Goal: Transaction & Acquisition: Book appointment/travel/reservation

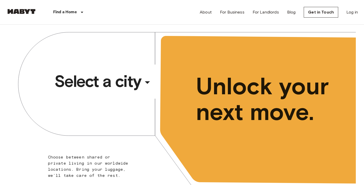
click at [139, 86] on div "​" at bounding box center [154, 86] width 53 height 10
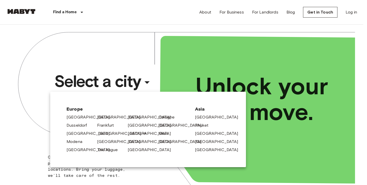
click at [103, 134] on link "[GEOGRAPHIC_DATA]" at bounding box center [122, 134] width 48 height 6
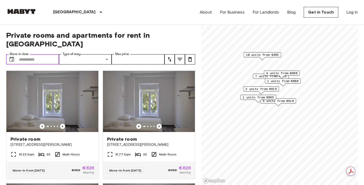
click at [40, 54] on input "Move-in date" at bounding box center [39, 59] width 40 height 10
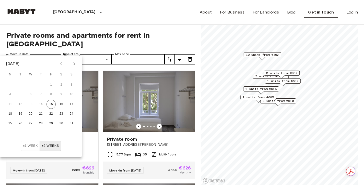
click at [75, 63] on icon "Next month" at bounding box center [74, 64] width 6 height 6
click at [32, 85] on button "1" at bounding box center [30, 84] width 9 height 9
type input "**********"
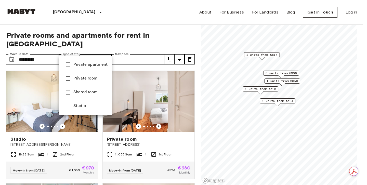
click at [78, 77] on span "Private room" at bounding box center [90, 79] width 34 height 6
type input "**********"
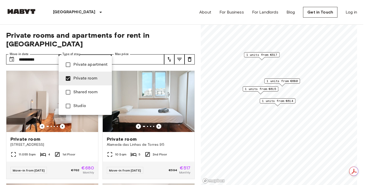
click at [158, 37] on div at bounding box center [183, 92] width 367 height 185
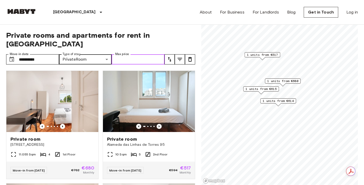
click at [146, 54] on input "Max price" at bounding box center [137, 59] width 53 height 10
type input "***"
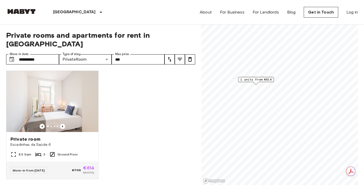
click at [267, 79] on span "1 units from €614" at bounding box center [255, 79] width 31 height 5
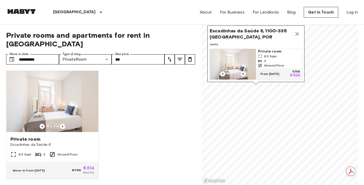
click at [243, 71] on icon "Previous image" at bounding box center [242, 73] width 5 height 5
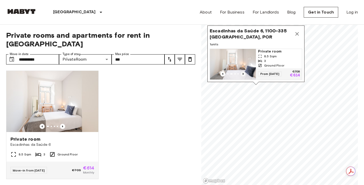
click at [243, 71] on icon "Previous image" at bounding box center [242, 73] width 5 height 5
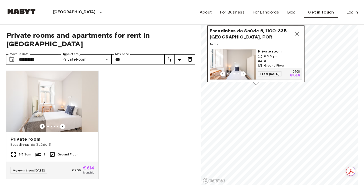
click at [297, 32] on icon "Map marker" at bounding box center [297, 34] width 6 height 6
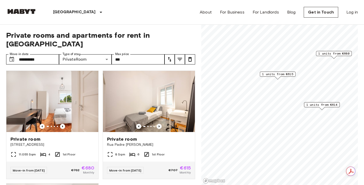
click at [281, 74] on span "1 units from €615" at bounding box center [277, 74] width 31 height 5
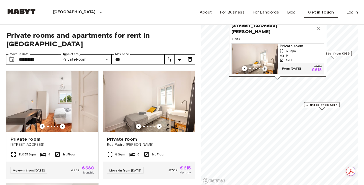
click at [263, 66] on icon "Previous image" at bounding box center [264, 68] width 5 height 5
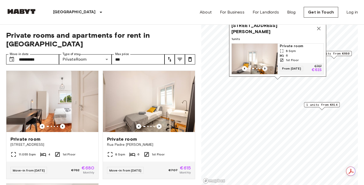
click at [263, 66] on icon "Previous image" at bounding box center [264, 68] width 5 height 5
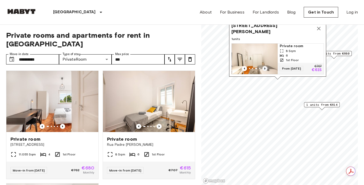
click at [263, 66] on icon "Previous image" at bounding box center [264, 68] width 5 height 5
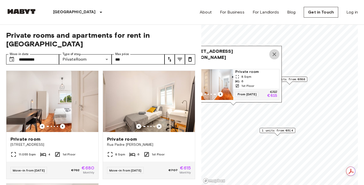
click at [274, 51] on icon "Map marker" at bounding box center [274, 54] width 6 height 6
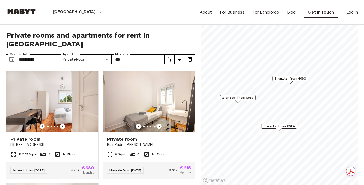
click at [293, 78] on span "1 units from €680" at bounding box center [289, 78] width 31 height 5
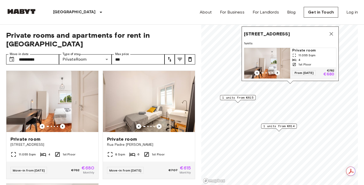
click at [278, 70] on icon "Previous image" at bounding box center [277, 72] width 5 height 5
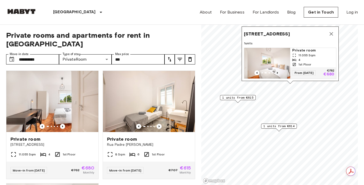
click at [278, 70] on icon "Previous image" at bounding box center [277, 72] width 5 height 5
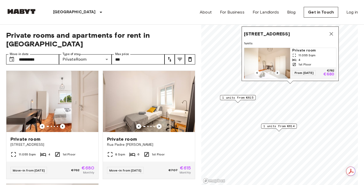
click at [278, 70] on icon "Previous image" at bounding box center [277, 72] width 5 height 5
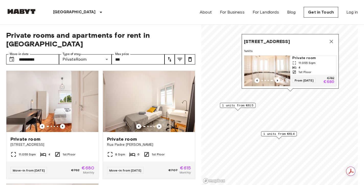
click at [297, 65] on div "4" at bounding box center [313, 67] width 42 height 5
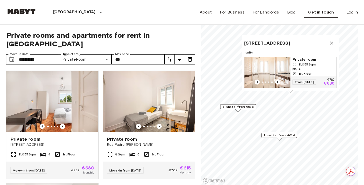
click at [331, 41] on icon "Map marker" at bounding box center [331, 43] width 4 height 4
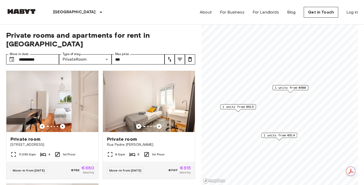
scroll to position [1, 0]
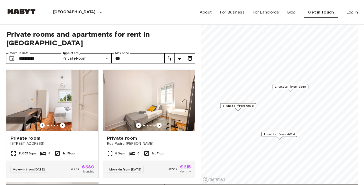
click at [292, 88] on span "1 units from €680" at bounding box center [290, 86] width 31 height 5
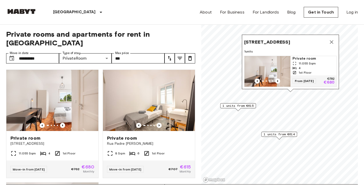
click at [290, 39] on span "Rua Barão Sabrosa 151, 1900-088 Lisbon, POR" at bounding box center [267, 42] width 46 height 6
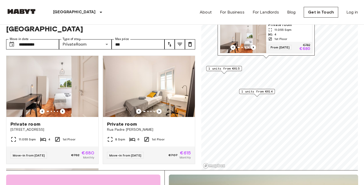
scroll to position [62, 0]
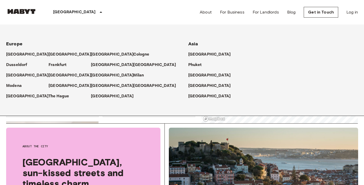
click at [73, 17] on div "[GEOGRAPHIC_DATA]" at bounding box center [78, 12] width 83 height 24
click at [98, 10] on icon at bounding box center [101, 12] width 6 height 6
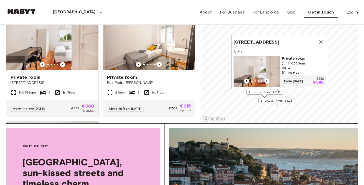
click at [98, 10] on icon at bounding box center [101, 12] width 6 height 6
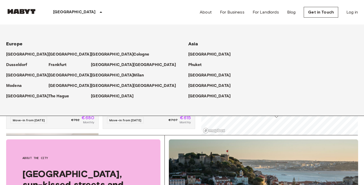
scroll to position [43, 0]
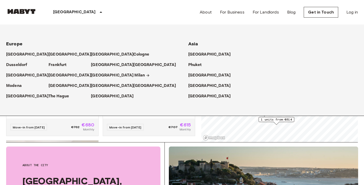
click at [134, 74] on p "Milan" at bounding box center [139, 75] width 10 height 6
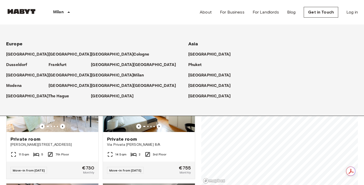
click at [200, 136] on div "Private rooms and apartments for rent in Milan Move-in date ​ Move-in date Type…" at bounding box center [181, 105] width 351 height 161
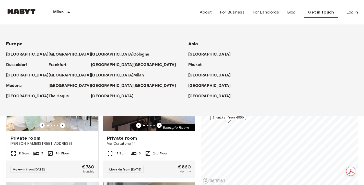
click at [70, 11] on icon at bounding box center [69, 12] width 6 height 6
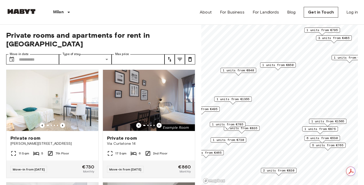
click at [239, 70] on span "1 units from €840" at bounding box center [237, 70] width 31 height 5
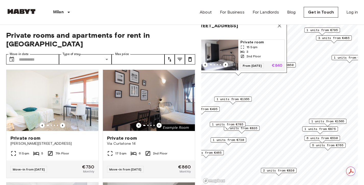
click at [197, 108] on div "Private rooms and apartments for rent in Milan Move-in date ​ Move-in date Type…" at bounding box center [181, 105] width 351 height 161
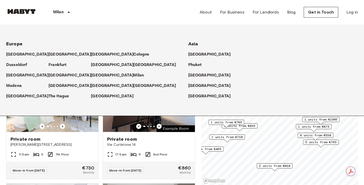
click at [70, 13] on icon at bounding box center [69, 12] width 6 height 6
click at [92, 88] on p "[GEOGRAPHIC_DATA]" at bounding box center [113, 86] width 43 height 6
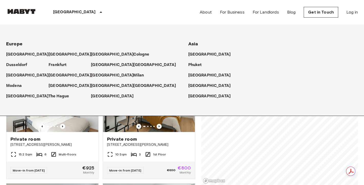
click at [98, 13] on icon at bounding box center [101, 12] width 6 height 6
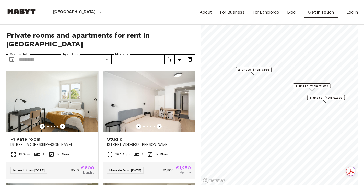
click at [245, 71] on span "2 units from €800" at bounding box center [253, 69] width 31 height 5
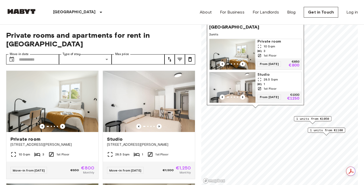
drag, startPoint x: 293, startPoint y: 48, endPoint x: 294, endPoint y: 77, distance: 28.8
click at [294, 82] on div "1" at bounding box center [278, 84] width 42 height 5
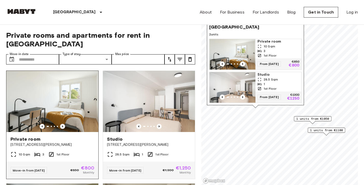
click at [61, 124] on icon "Previous image" at bounding box center [62, 126] width 5 height 5
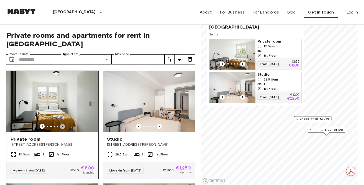
click at [61, 124] on icon "Previous image" at bounding box center [62, 126] width 5 height 5
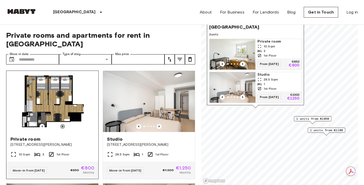
click at [61, 124] on icon "Previous image" at bounding box center [62, 126] width 5 height 5
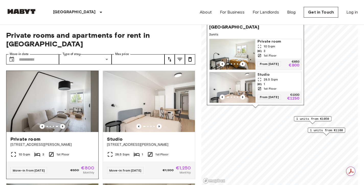
click at [61, 124] on icon "Previous image" at bounding box center [62, 126] width 5 height 5
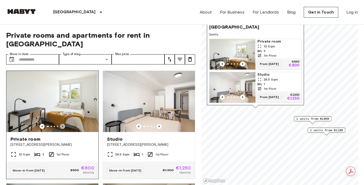
click at [61, 124] on icon "Previous image" at bounding box center [62, 126] width 5 height 5
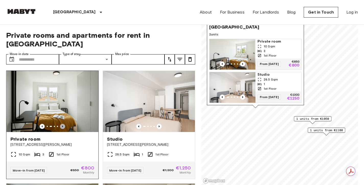
click at [61, 124] on icon "Previous image" at bounding box center [62, 126] width 5 height 5
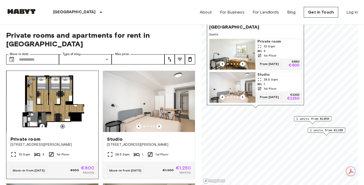
click at [61, 124] on icon "Previous image" at bounding box center [62, 126] width 5 height 5
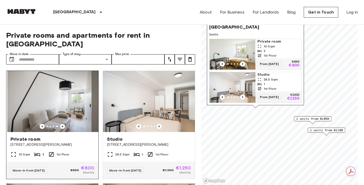
click at [61, 124] on icon "Previous image" at bounding box center [62, 126] width 5 height 5
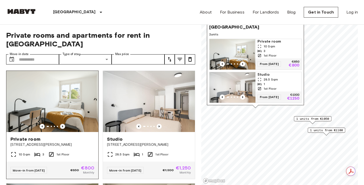
click at [61, 124] on icon "Previous image" at bounding box center [62, 126] width 5 height 5
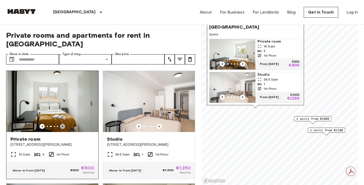
click at [61, 124] on icon "Previous image" at bounding box center [62, 126] width 5 height 5
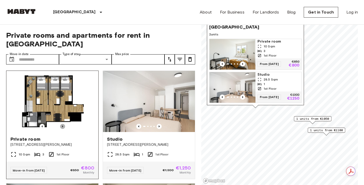
click at [61, 124] on icon "Previous image" at bounding box center [62, 126] width 5 height 5
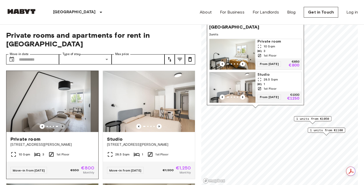
click at [61, 124] on icon "Previous image" at bounding box center [62, 126] width 5 height 5
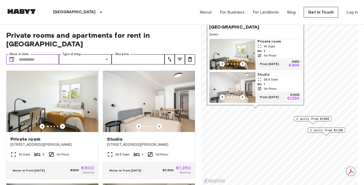
click at [45, 54] on input "Move-in date" at bounding box center [39, 59] width 40 height 10
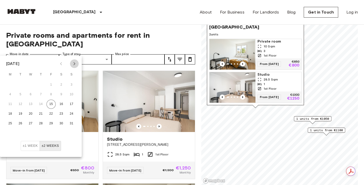
click at [73, 66] on icon "Next month" at bounding box center [74, 64] width 6 height 6
click at [33, 85] on button "1" at bounding box center [30, 84] width 9 height 9
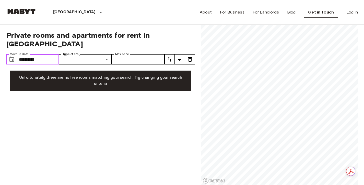
click at [37, 54] on input "**********" at bounding box center [39, 59] width 40 height 10
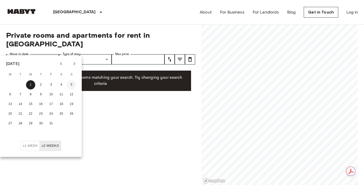
click at [70, 84] on button "5" at bounding box center [71, 84] width 9 height 9
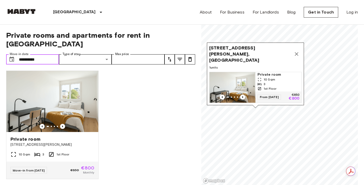
click at [298, 54] on icon "Map marker" at bounding box center [296, 54] width 6 height 6
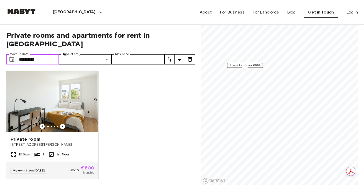
click at [52, 54] on input "**********" at bounding box center [39, 59] width 40 height 10
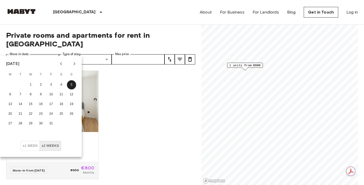
click at [72, 66] on icon "Next month" at bounding box center [74, 64] width 6 height 6
click at [63, 85] on button "1" at bounding box center [61, 84] width 9 height 9
type input "**********"
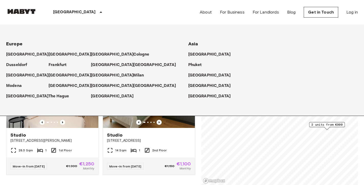
click at [98, 11] on icon at bounding box center [101, 12] width 6 height 6
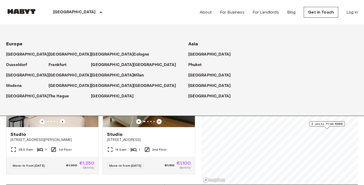
scroll to position [1, 0]
click at [49, 76] on p "[GEOGRAPHIC_DATA]" at bounding box center [70, 75] width 43 height 6
click at [50, 76] on p "[GEOGRAPHIC_DATA]" at bounding box center [70, 75] width 43 height 6
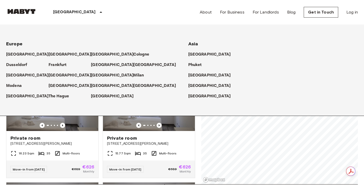
click at [70, 16] on div "[GEOGRAPHIC_DATA]" at bounding box center [78, 12] width 83 height 24
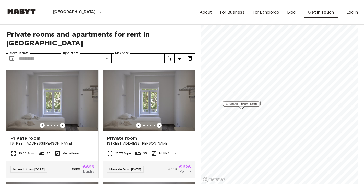
scroll to position [64, 0]
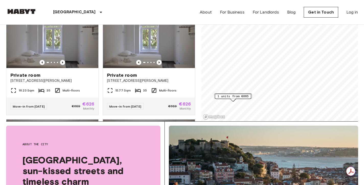
click at [230, 95] on span "1 units from €665" at bounding box center [232, 96] width 31 height 5
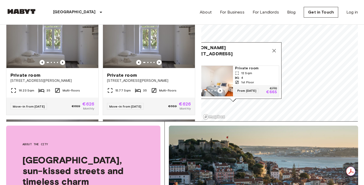
click at [248, 88] on span "From 17 Nov 25" at bounding box center [246, 90] width 23 height 5
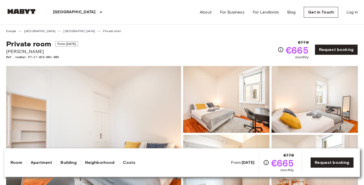
click at [31, 10] on img at bounding box center [21, 11] width 31 height 5
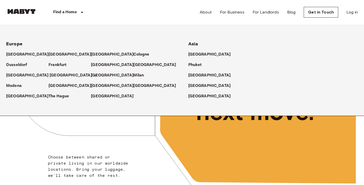
click at [51, 76] on p "[GEOGRAPHIC_DATA]" at bounding box center [70, 75] width 43 height 6
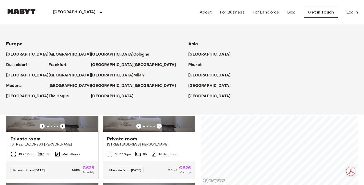
scroll to position [1, 0]
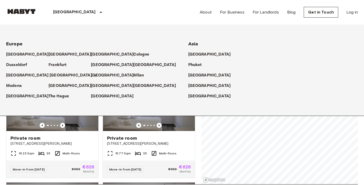
click at [49, 75] on p "[GEOGRAPHIC_DATA]" at bounding box center [70, 75] width 43 height 6
click at [93, 74] on icon at bounding box center [95, 75] width 4 height 4
click at [98, 11] on icon at bounding box center [101, 12] width 6 height 6
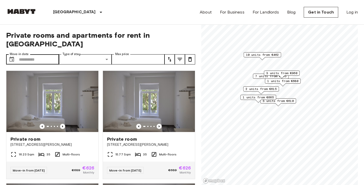
scroll to position [0, 0]
click at [35, 54] on input "Move-in date" at bounding box center [39, 59] width 40 height 10
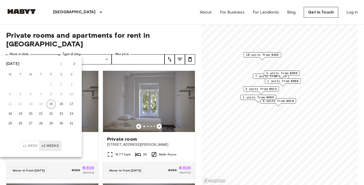
click at [76, 63] on icon "Next month" at bounding box center [74, 64] width 6 height 6
click at [59, 62] on icon "Previous month" at bounding box center [61, 64] width 6 height 6
click at [30, 83] on button "1" at bounding box center [30, 84] width 9 height 9
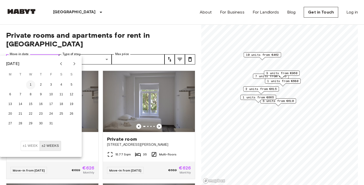
type input "**********"
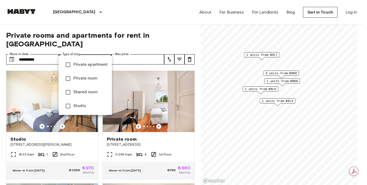
click at [87, 74] on li "Private room" at bounding box center [85, 79] width 53 height 14
type input "**********"
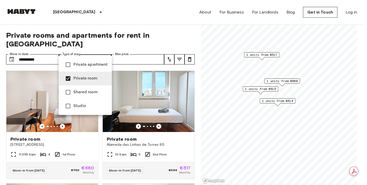
click at [148, 53] on div at bounding box center [183, 92] width 367 height 185
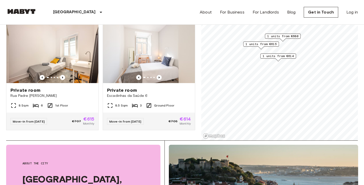
scroll to position [22, 0]
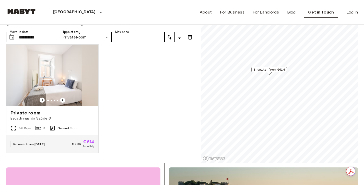
scroll to position [2, 0]
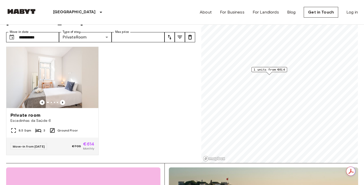
click at [265, 68] on span "1 units from €614" at bounding box center [268, 69] width 31 height 5
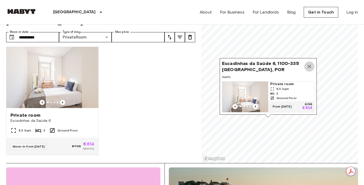
click at [309, 65] on icon "Map marker" at bounding box center [309, 67] width 4 height 4
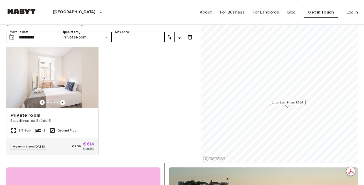
scroll to position [117, 0]
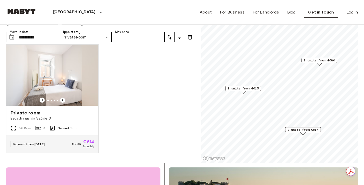
click at [247, 89] on span "1 units from €615" at bounding box center [242, 88] width 31 height 5
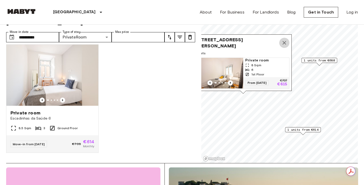
click at [284, 40] on icon "Map marker" at bounding box center [284, 43] width 6 height 6
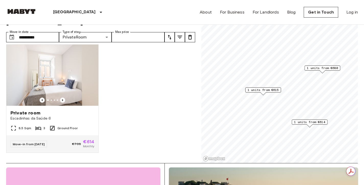
click at [327, 67] on span "1 units from €680" at bounding box center [321, 68] width 31 height 5
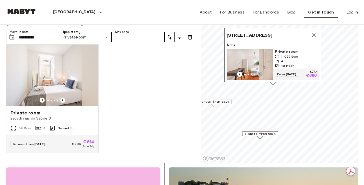
click at [258, 72] on icon "Previous image" at bounding box center [259, 74] width 5 height 5
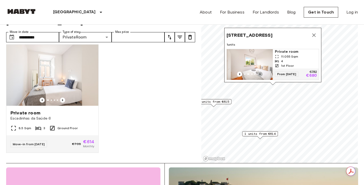
click at [259, 72] on icon "Previous image" at bounding box center [259, 74] width 5 height 5
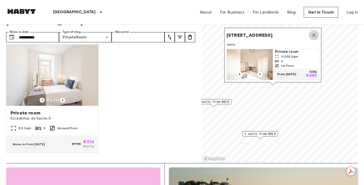
click at [312, 32] on icon "Map marker" at bounding box center [314, 35] width 6 height 6
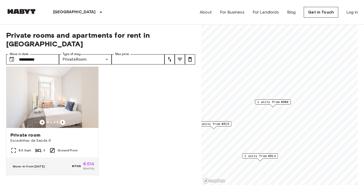
scroll to position [15, 0]
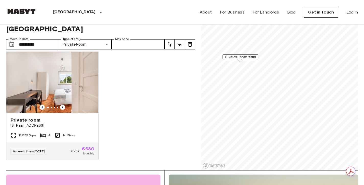
scroll to position [2, 0]
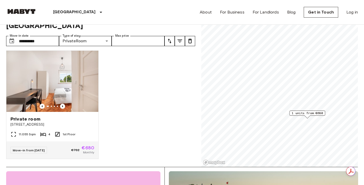
scroll to position [23, 0]
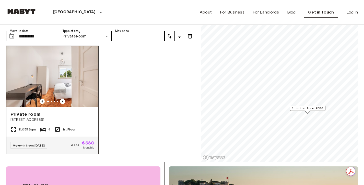
click at [44, 144] on span "Move-in from 02 Oct 25" at bounding box center [29, 146] width 32 height 4
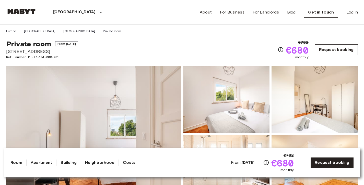
click at [350, 52] on link "Request booking" at bounding box center [335, 49] width 43 height 11
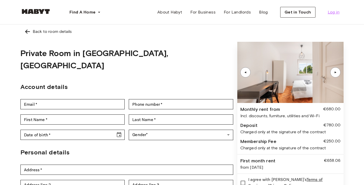
click at [334, 11] on span "Log in" at bounding box center [333, 12] width 12 height 6
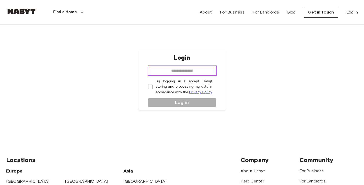
click at [204, 68] on input "email" at bounding box center [181, 71] width 69 height 10
type input "**********"
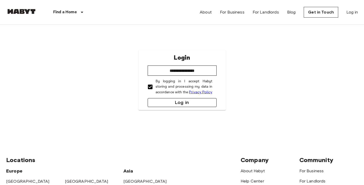
click at [166, 103] on button "Log in" at bounding box center [181, 102] width 69 height 9
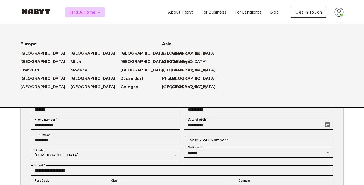
click at [97, 13] on icon "button" at bounding box center [98, 12] width 5 height 5
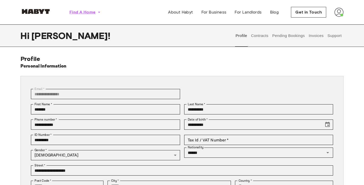
click at [93, 12] on span "Find A Home" at bounding box center [82, 12] width 26 height 6
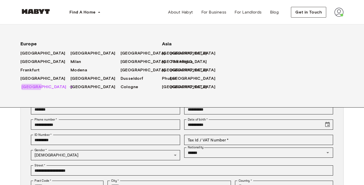
click at [30, 86] on span "[GEOGRAPHIC_DATA]" at bounding box center [43, 87] width 45 height 6
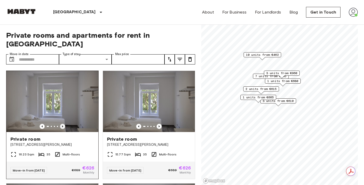
click at [61, 124] on icon "Previous image" at bounding box center [62, 126] width 5 height 5
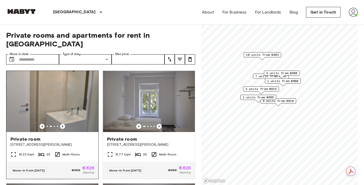
click at [62, 124] on icon "Previous image" at bounding box center [62, 126] width 5 height 5
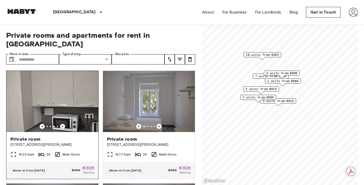
click at [62, 124] on icon "Previous image" at bounding box center [62, 126] width 5 height 5
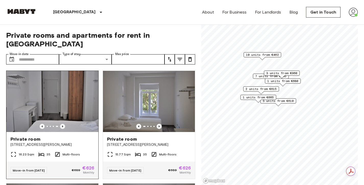
click at [62, 124] on icon "Previous image" at bounding box center [62, 126] width 5 height 5
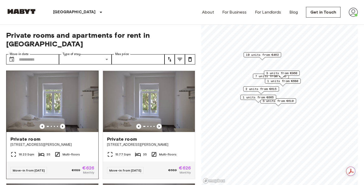
click at [71, 92] on img at bounding box center [52, 101] width 92 height 61
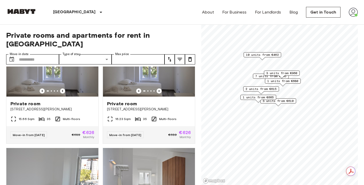
scroll to position [180, 0]
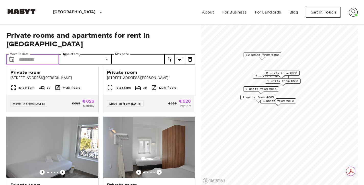
click at [41, 54] on input "Move-in date" at bounding box center [39, 59] width 40 height 10
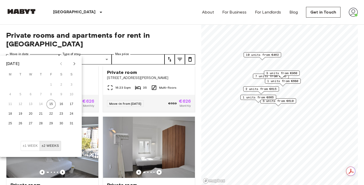
click at [77, 63] on icon "Next month" at bounding box center [74, 64] width 6 height 6
click at [8, 84] on button "1" at bounding box center [10, 84] width 9 height 9
type input "**********"
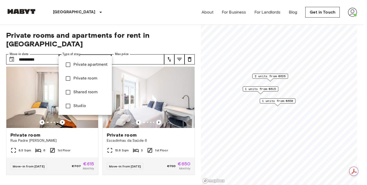
click at [86, 78] on span "Private room" at bounding box center [90, 79] width 34 height 6
type input "**********"
click at [121, 32] on div at bounding box center [183, 92] width 367 height 185
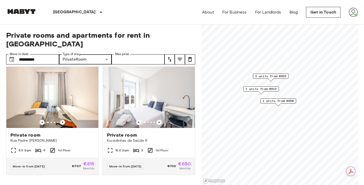
click at [178, 56] on icon "tune" at bounding box center [180, 59] width 6 height 6
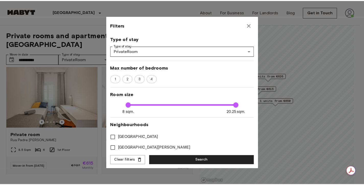
scroll to position [72, 0]
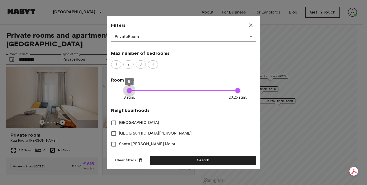
type input "**"
type input "***"
type input "*"
type input "**"
type input "***"
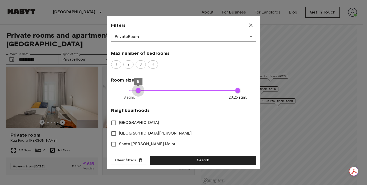
type input "**"
type input "***"
type input "**"
drag, startPoint x: 130, startPoint y: 89, endPoint x: 153, endPoint y: 90, distance: 23.0
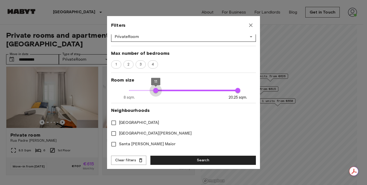
click at [153, 90] on span "11" at bounding box center [155, 90] width 5 height 5
type input "**"
type input "***"
type input "**"
drag, startPoint x: 153, startPoint y: 90, endPoint x: 150, endPoint y: 90, distance: 3.1
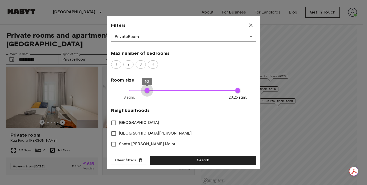
click at [150, 90] on span "10" at bounding box center [147, 90] width 5 height 5
type input "**"
click at [198, 162] on button "Search" at bounding box center [204, 160] width 106 height 9
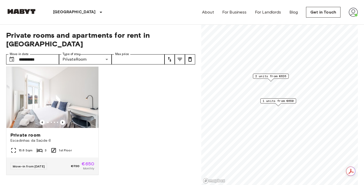
click at [284, 104] on div "1 units from €650" at bounding box center [278, 102] width 36 height 8
click at [282, 101] on span "1 units from €650" at bounding box center [277, 101] width 31 height 5
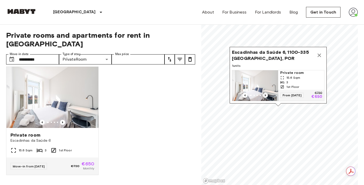
click at [265, 93] on icon "Previous image" at bounding box center [265, 95] width 5 height 5
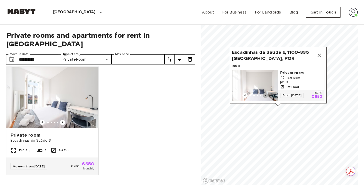
click at [265, 93] on icon "Previous image" at bounding box center [265, 95] width 5 height 5
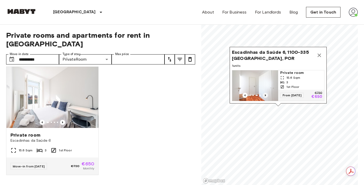
click at [265, 93] on icon "Previous image" at bounding box center [265, 95] width 5 height 5
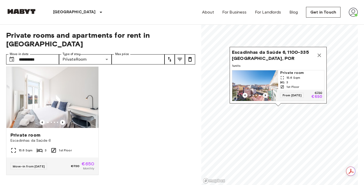
click at [265, 93] on icon "Previous image" at bounding box center [265, 95] width 5 height 5
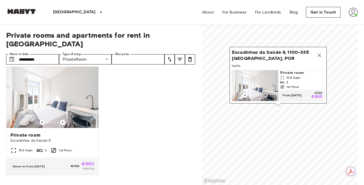
click at [265, 93] on icon "Previous image" at bounding box center [265, 95] width 5 height 5
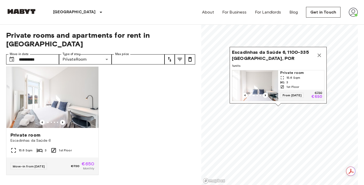
click at [320, 52] on icon "Map marker" at bounding box center [319, 55] width 6 height 6
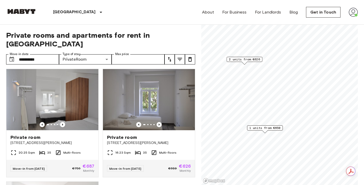
scroll to position [117, 0]
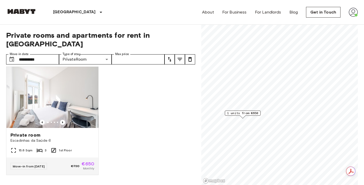
scroll to position [2, 0]
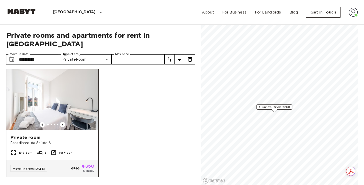
click at [65, 86] on img at bounding box center [52, 99] width 92 height 61
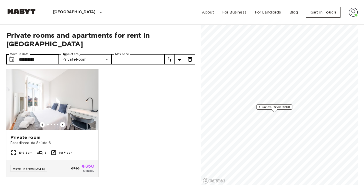
click at [27, 52] on label "Move-in date" at bounding box center [19, 54] width 19 height 4
click at [27, 54] on input "**********" at bounding box center [39, 59] width 40 height 10
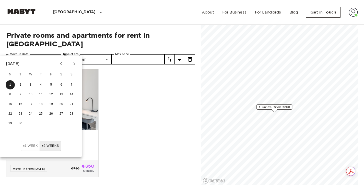
click at [73, 64] on icon "Next month" at bounding box center [74, 64] width 6 height 6
click at [32, 82] on button "1" at bounding box center [30, 84] width 9 height 9
type input "**********"
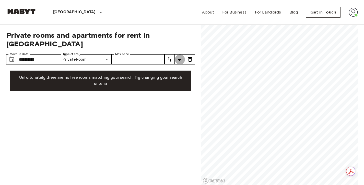
click at [181, 56] on icon "tune" at bounding box center [180, 59] width 6 height 6
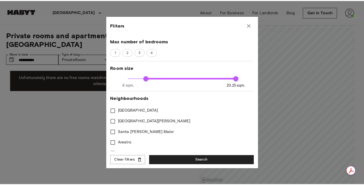
scroll to position [85, 0]
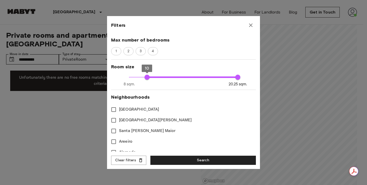
type input "**"
type input "***"
type input "*"
type input "**"
type input "***"
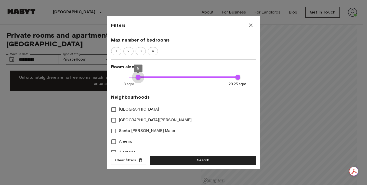
type input "*"
drag, startPoint x: 138, startPoint y: 77, endPoint x: 124, endPoint y: 77, distance: 14.0
click at [127, 77] on span "8" at bounding box center [129, 77] width 5 height 5
type input "**"
click at [197, 163] on button "Search" at bounding box center [204, 160] width 106 height 9
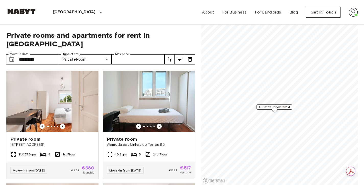
click at [283, 106] on span "1 units from €614" at bounding box center [273, 107] width 31 height 5
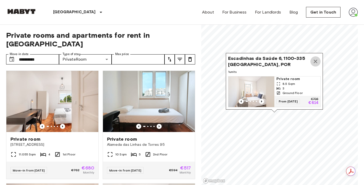
click at [315, 60] on icon "Map marker" at bounding box center [315, 62] width 4 height 4
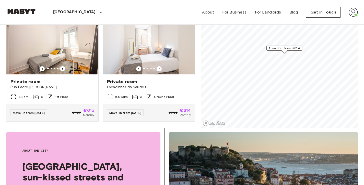
scroll to position [59, 0]
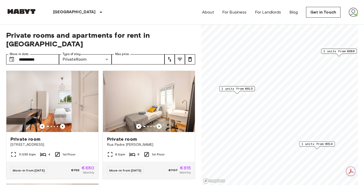
click at [241, 90] on span "1 units from €615" at bounding box center [236, 88] width 31 height 5
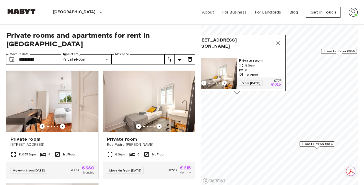
click at [278, 41] on icon "Map marker" at bounding box center [278, 43] width 4 height 4
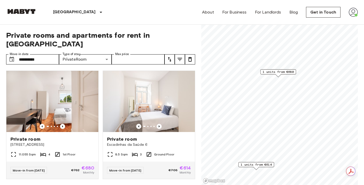
click at [277, 72] on span "1 units from €680" at bounding box center [277, 72] width 31 height 5
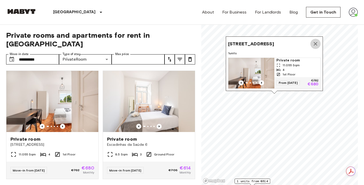
click at [314, 39] on button "Map marker" at bounding box center [315, 44] width 10 height 10
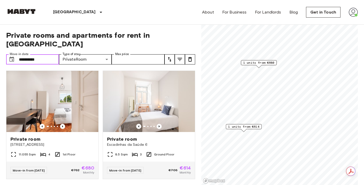
click at [38, 54] on input "**********" at bounding box center [39, 59] width 40 height 10
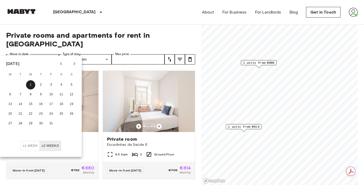
click at [60, 63] on icon "Previous month" at bounding box center [61, 64] width 6 height 6
click at [11, 82] on button "1" at bounding box center [10, 84] width 9 height 9
type input "**********"
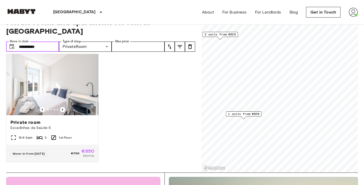
scroll to position [13, 0]
click at [249, 114] on span "1 units from €650" at bounding box center [243, 113] width 31 height 5
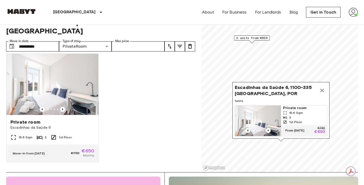
scroll to position [0, 0]
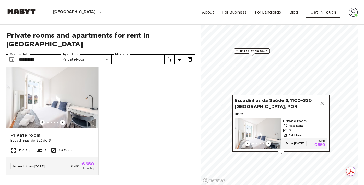
click at [319, 101] on icon "Map marker" at bounding box center [322, 104] width 6 height 6
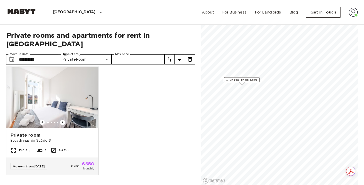
scroll to position [2, 0]
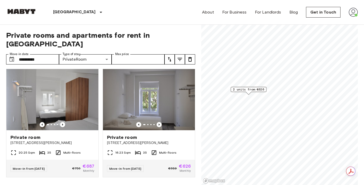
click at [247, 92] on span "2 units from €626" at bounding box center [248, 89] width 31 height 5
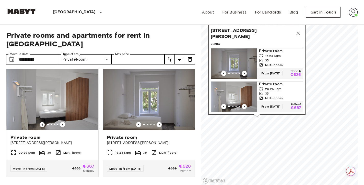
click at [237, 48] on img "Map marker" at bounding box center [234, 63] width 46 height 31
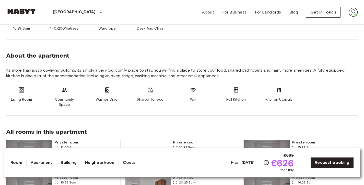
scroll to position [305, 0]
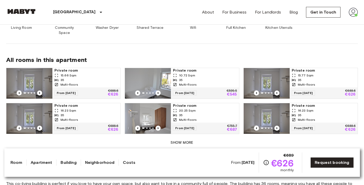
click at [87, 78] on div "35" at bounding box center [86, 80] width 64 height 5
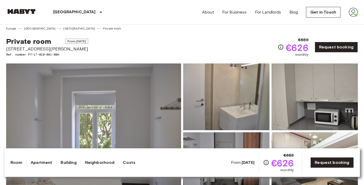
scroll to position [0, 0]
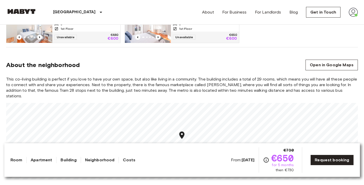
scroll to position [416, 0]
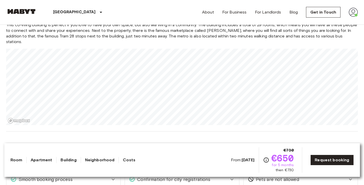
click at [320, 160] on link "Request booking" at bounding box center [331, 160] width 43 height 11
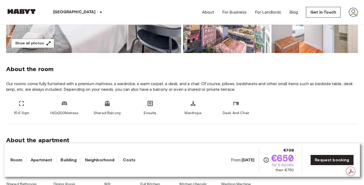
scroll to position [0, 0]
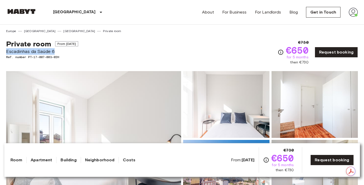
drag, startPoint x: 56, startPoint y: 51, endPoint x: 6, endPoint y: 51, distance: 50.5
copy span "Escadinhas da Saúde 6"
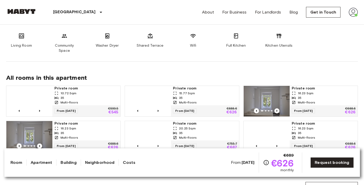
scroll to position [346, 0]
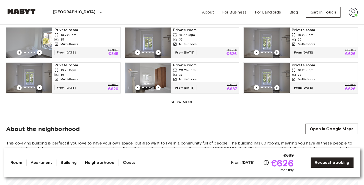
click at [182, 99] on button "Show more" at bounding box center [181, 102] width 351 height 9
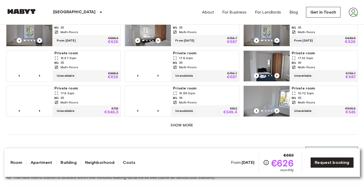
scroll to position [415, 0]
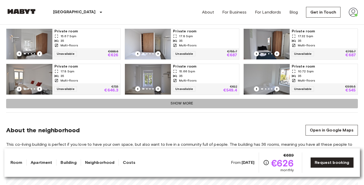
click at [182, 99] on button "Show more" at bounding box center [181, 103] width 351 height 9
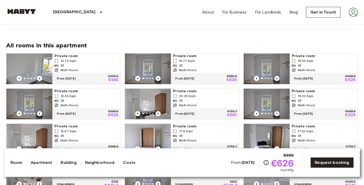
scroll to position [299, 0]
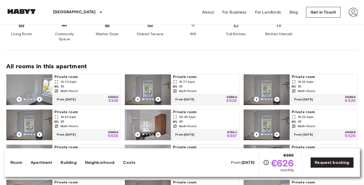
click at [44, 75] on img at bounding box center [29, 90] width 46 height 31
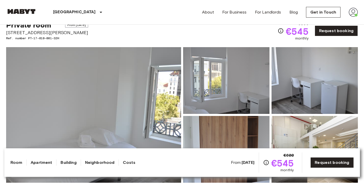
click at [316, 83] on img at bounding box center [314, 80] width 86 height 67
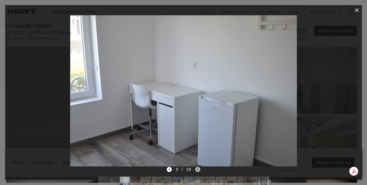
click at [200, 170] on icon "Next image" at bounding box center [197, 169] width 5 height 5
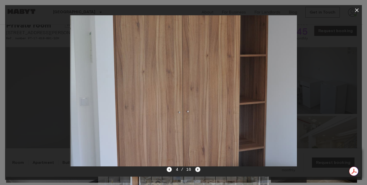
click at [200, 170] on icon "Next image" at bounding box center [197, 169] width 5 height 5
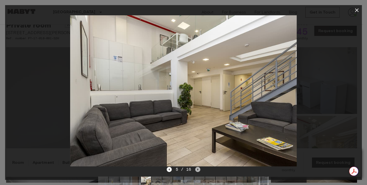
click at [200, 170] on icon "Next image" at bounding box center [197, 169] width 5 height 5
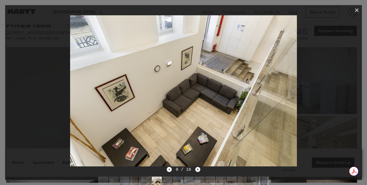
click at [200, 170] on icon "Next image" at bounding box center [197, 169] width 5 height 5
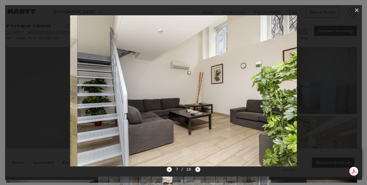
click at [200, 170] on icon "Next image" at bounding box center [197, 169] width 5 height 5
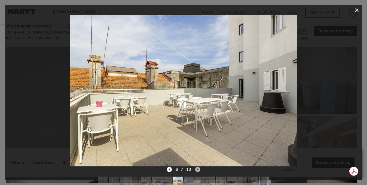
click at [200, 170] on icon "Next image" at bounding box center [197, 169] width 5 height 5
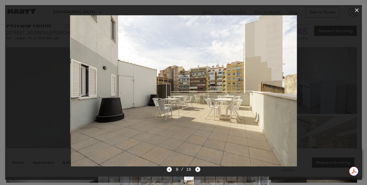
click at [200, 170] on icon "Next image" at bounding box center [197, 169] width 5 height 5
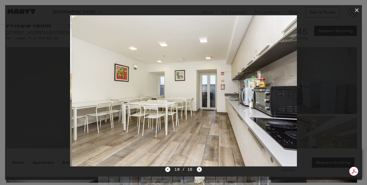
click at [200, 170] on icon "Next image" at bounding box center [199, 169] width 5 height 5
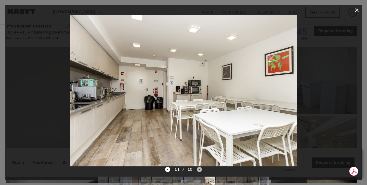
click at [200, 170] on icon "Next image" at bounding box center [199, 169] width 5 height 5
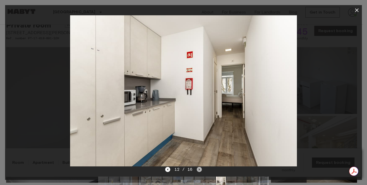
click at [200, 170] on icon "Next image" at bounding box center [199, 169] width 5 height 5
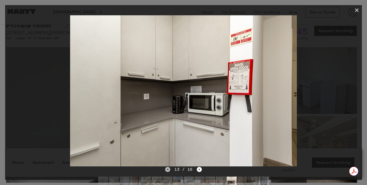
click at [167, 170] on icon "Previous image" at bounding box center [167, 169] width 5 height 5
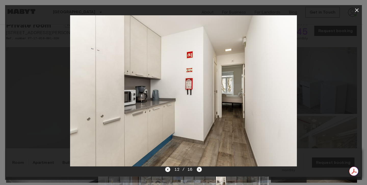
click at [200, 170] on icon "Next image" at bounding box center [199, 169] width 5 height 5
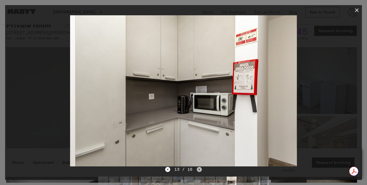
click at [200, 170] on icon "Next image" at bounding box center [199, 169] width 5 height 5
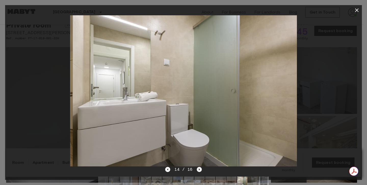
click at [200, 170] on icon "Next image" at bounding box center [199, 169] width 5 height 5
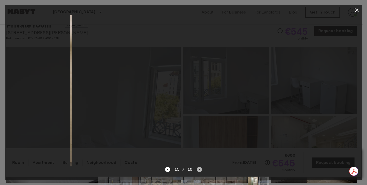
click at [200, 170] on icon "Next image" at bounding box center [199, 169] width 5 height 5
click at [200, 170] on div "16 / 16" at bounding box center [183, 170] width 36 height 6
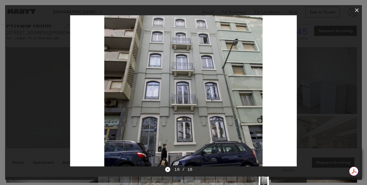
click at [355, 11] on icon "button" at bounding box center [357, 10] width 6 height 6
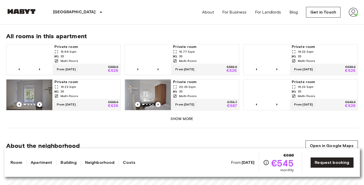
scroll to position [352, 0]
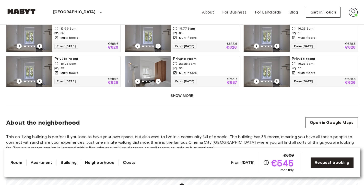
click at [180, 91] on button "Show more" at bounding box center [181, 95] width 351 height 9
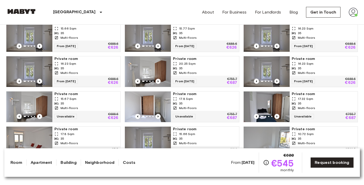
scroll to position [428, 0]
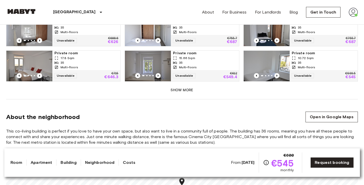
click at [185, 86] on button "Show more" at bounding box center [181, 90] width 351 height 9
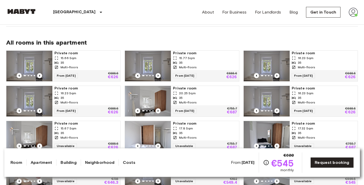
scroll to position [322, 0]
click at [308, 86] on span "Private room" at bounding box center [323, 88] width 64 height 5
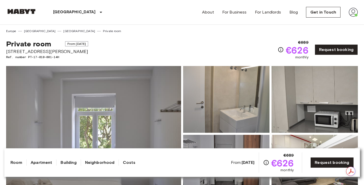
click at [146, 91] on img at bounding box center [93, 134] width 175 height 136
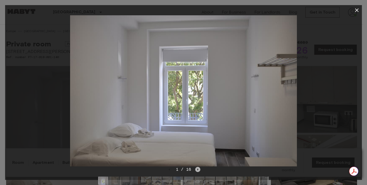
click at [200, 170] on icon "Next image" at bounding box center [197, 169] width 5 height 5
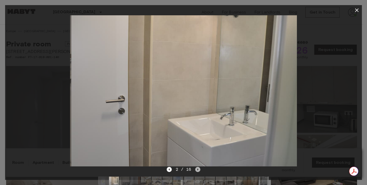
click at [200, 170] on icon "Next image" at bounding box center [197, 169] width 5 height 5
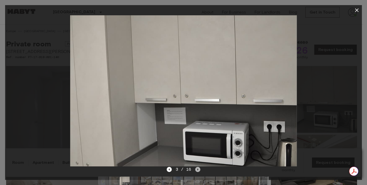
click at [200, 170] on icon "Next image" at bounding box center [197, 169] width 5 height 5
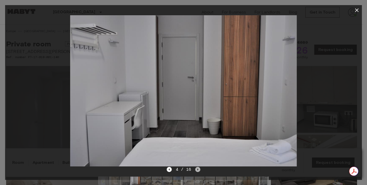
click at [200, 170] on icon "Next image" at bounding box center [197, 169] width 5 height 5
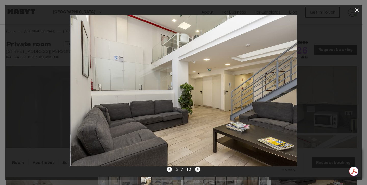
click at [200, 170] on icon "Next image" at bounding box center [197, 169] width 5 height 5
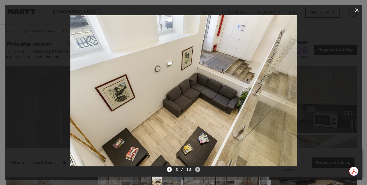
click at [200, 170] on icon "Next image" at bounding box center [197, 169] width 5 height 5
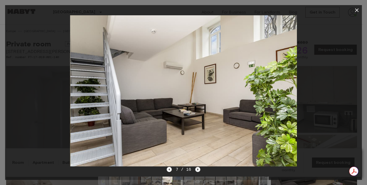
click at [200, 170] on icon "Next image" at bounding box center [197, 169] width 5 height 5
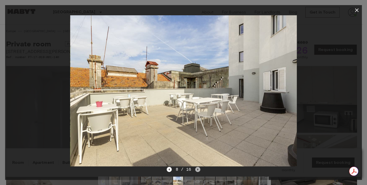
click at [200, 170] on icon "Next image" at bounding box center [197, 169] width 5 height 5
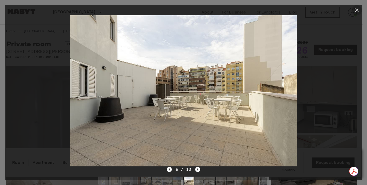
click at [358, 9] on icon "button" at bounding box center [357, 10] width 4 height 4
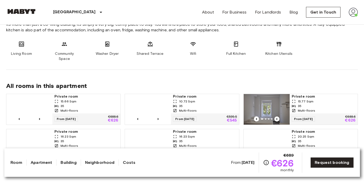
scroll to position [324, 0]
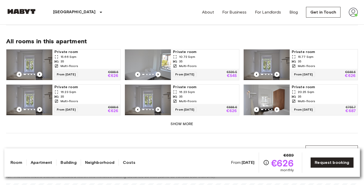
click at [275, 86] on img at bounding box center [266, 100] width 46 height 31
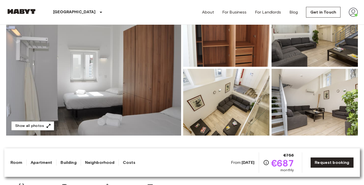
scroll to position [56, 0]
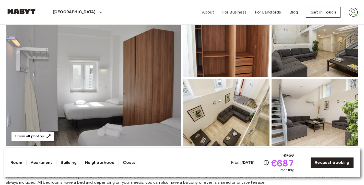
click at [154, 66] on img at bounding box center [93, 78] width 175 height 136
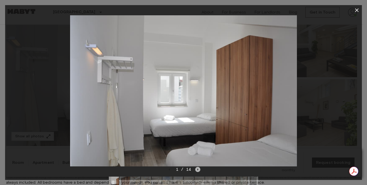
click at [199, 170] on icon "Next image" at bounding box center [197, 169] width 5 height 5
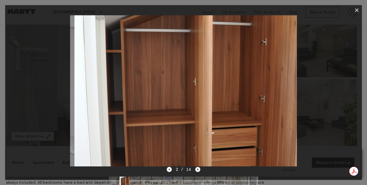
click at [199, 170] on icon "Next image" at bounding box center [197, 169] width 5 height 5
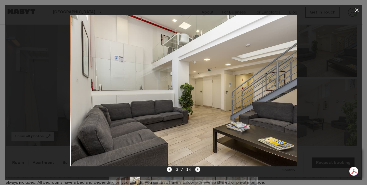
click at [199, 170] on icon "Next image" at bounding box center [197, 169] width 5 height 5
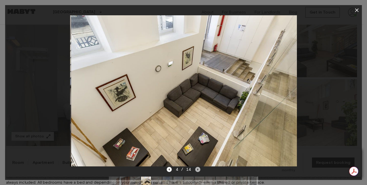
click at [199, 170] on icon "Next image" at bounding box center [197, 169] width 5 height 5
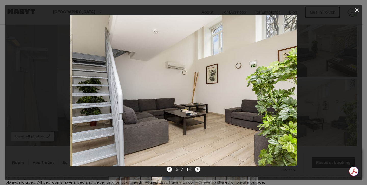
click at [199, 170] on icon "Next image" at bounding box center [197, 169] width 5 height 5
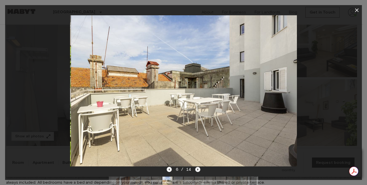
click at [199, 170] on icon "Next image" at bounding box center [197, 169] width 5 height 5
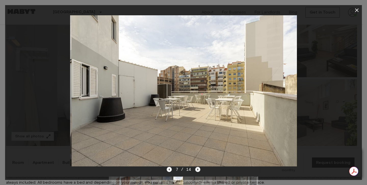
click at [199, 170] on icon "Next image" at bounding box center [197, 169] width 5 height 5
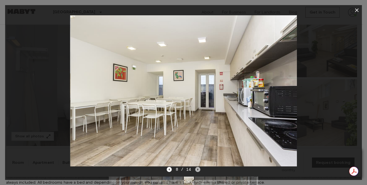
click at [199, 170] on icon "Next image" at bounding box center [197, 169] width 5 height 5
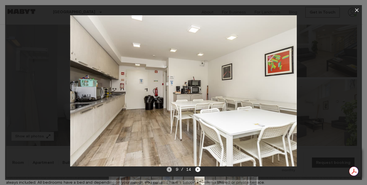
click at [168, 170] on icon "Previous image" at bounding box center [169, 169] width 5 height 5
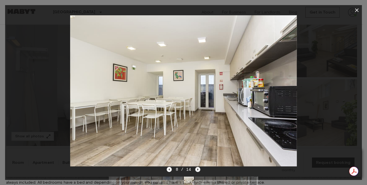
click at [197, 170] on icon "Next image" at bounding box center [197, 169] width 5 height 5
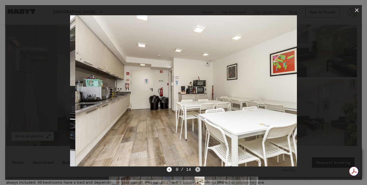
click at [197, 170] on icon "Next image" at bounding box center [197, 169] width 5 height 5
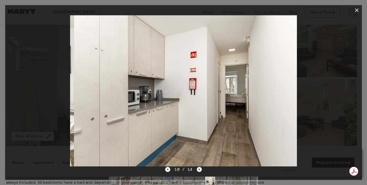
click at [197, 170] on icon "Next image" at bounding box center [199, 169] width 5 height 5
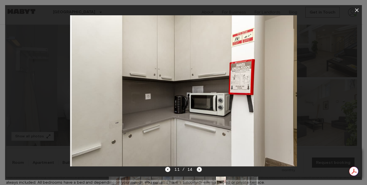
click at [197, 170] on icon "Next image" at bounding box center [199, 169] width 5 height 5
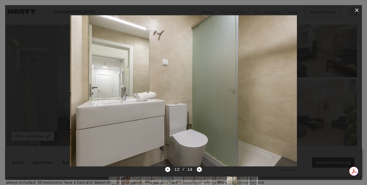
click at [197, 170] on icon "Next image" at bounding box center [199, 169] width 5 height 5
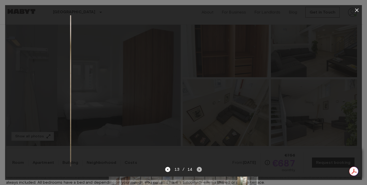
click at [197, 170] on icon "Next image" at bounding box center [199, 169] width 5 height 5
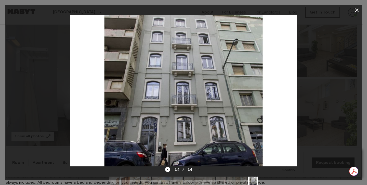
click at [357, 10] on icon "button" at bounding box center [357, 10] width 4 height 4
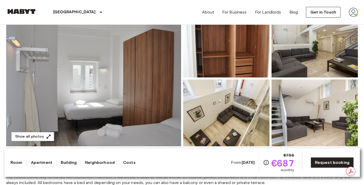
scroll to position [0, 0]
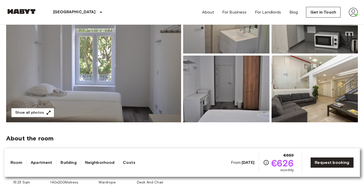
click at [140, 66] on img at bounding box center [93, 55] width 175 height 136
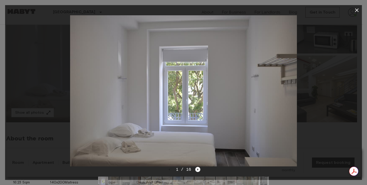
click at [200, 169] on div "1 / 16" at bounding box center [183, 179] width 357 height 24
click at [199, 169] on icon "Next image" at bounding box center [197, 169] width 5 height 5
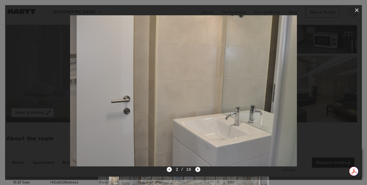
click at [199, 169] on icon "Next image" at bounding box center [197, 169] width 5 height 5
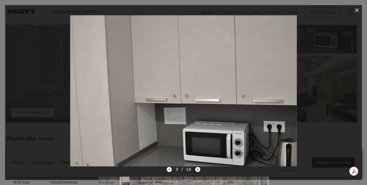
click at [197, 169] on icon "Next image" at bounding box center [197, 169] width 5 height 5
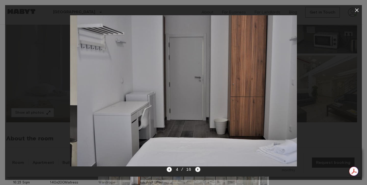
click at [197, 169] on icon "Next image" at bounding box center [197, 169] width 5 height 5
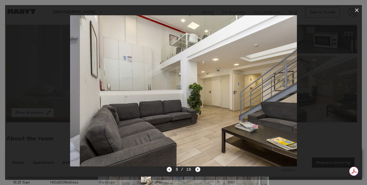
click at [197, 169] on icon "Next image" at bounding box center [197, 169] width 5 height 5
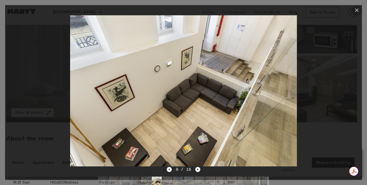
click at [357, 9] on icon "button" at bounding box center [357, 10] width 6 height 6
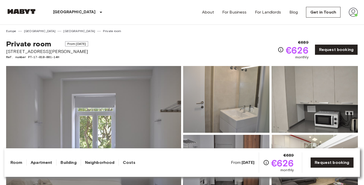
click at [24, 44] on span "Private room" at bounding box center [28, 44] width 45 height 9
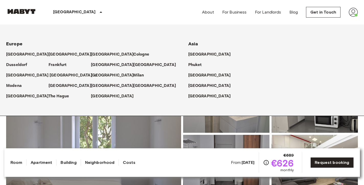
click at [51, 76] on p "[GEOGRAPHIC_DATA]" at bounding box center [70, 75] width 43 height 6
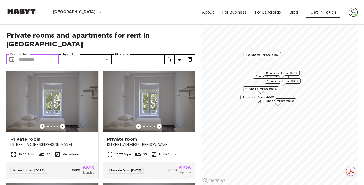
click at [27, 54] on input "Move-in date" at bounding box center [39, 59] width 40 height 10
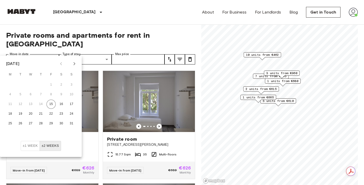
click at [73, 62] on icon "Next month" at bounding box center [74, 64] width 6 height 6
click at [62, 64] on icon "Previous month" at bounding box center [61, 64] width 6 height 6
click at [10, 86] on button "1" at bounding box center [10, 84] width 9 height 9
type input "**********"
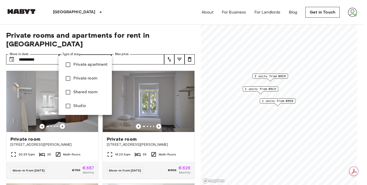
click at [87, 66] on span "Private apartment" at bounding box center [90, 65] width 34 height 6
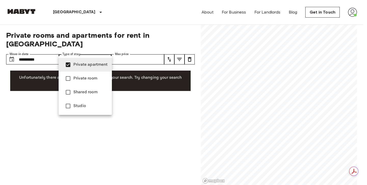
click at [108, 122] on div at bounding box center [183, 92] width 367 height 185
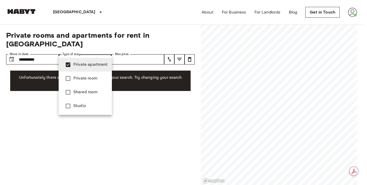
click at [92, 75] on li "Private room" at bounding box center [85, 79] width 53 height 14
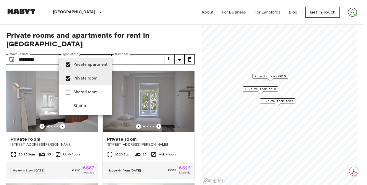
click at [93, 59] on li "Private apartment" at bounding box center [85, 65] width 53 height 14
drag, startPoint x: 92, startPoint y: 63, endPoint x: 90, endPoint y: 66, distance: 3.5
click at [91, 63] on span "Private apartment" at bounding box center [90, 65] width 34 height 6
click at [84, 78] on span "Private room" at bounding box center [90, 79] width 34 height 6
type input "**********"
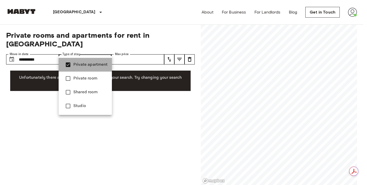
click at [89, 62] on span "Private apartment" at bounding box center [90, 65] width 34 height 6
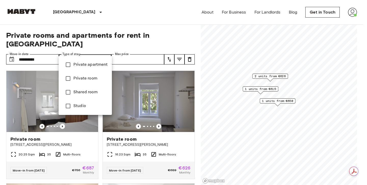
click at [84, 106] on span "Studio" at bounding box center [90, 106] width 34 height 6
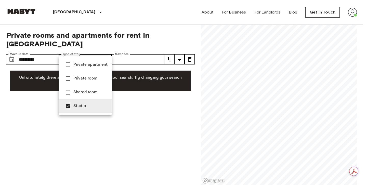
click at [182, 49] on div at bounding box center [183, 92] width 367 height 185
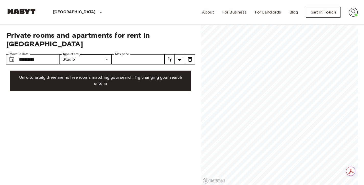
click at [181, 56] on icon "tune" at bounding box center [180, 59] width 6 height 6
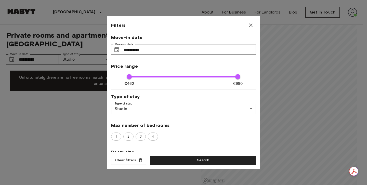
click at [47, 104] on div at bounding box center [183, 92] width 367 height 185
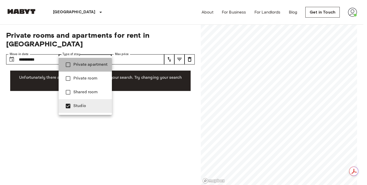
click at [75, 67] on span "Private apartment" at bounding box center [90, 65] width 34 height 6
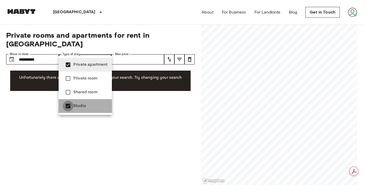
type input "**********"
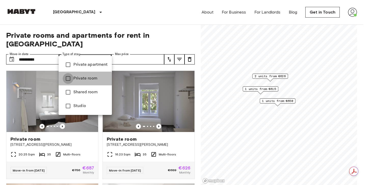
type input "**********"
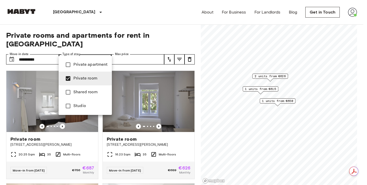
click at [294, 127] on div at bounding box center [183, 92] width 367 height 185
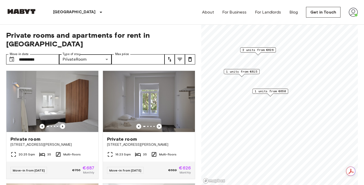
click at [257, 51] on span "2 units from €626" at bounding box center [257, 50] width 31 height 5
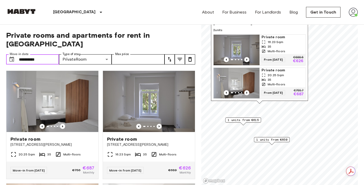
click at [44, 54] on input "**********" at bounding box center [39, 59] width 40 height 10
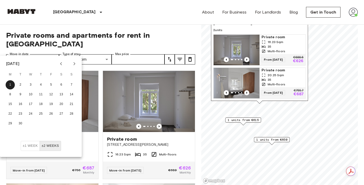
click at [72, 64] on icon "Next month" at bounding box center [74, 64] width 6 height 6
click at [27, 85] on button "1" at bounding box center [30, 84] width 9 height 9
type input "**********"
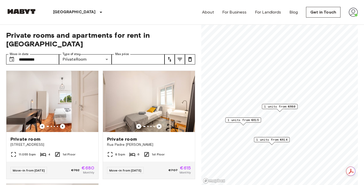
click at [185, 29] on div "**********" at bounding box center [100, 105] width 189 height 161
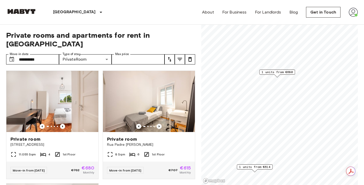
click at [277, 73] on span "1 units from €680" at bounding box center [276, 72] width 31 height 5
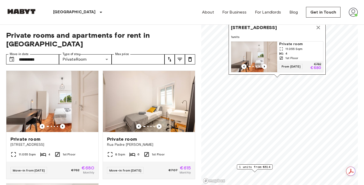
click at [299, 42] on span "Private room" at bounding box center [300, 44] width 42 height 5
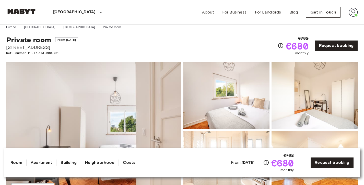
scroll to position [3, 0]
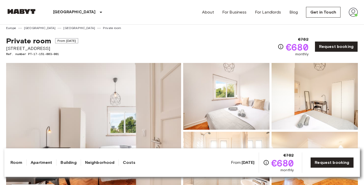
drag, startPoint x: 6, startPoint y: 48, endPoint x: 129, endPoint y: 48, distance: 122.7
click at [129, 48] on div "Private room From [DATE] [STREET_ADDRESS] Ref. number PT-17-151-003-001 €782 €6…" at bounding box center [181, 43] width 351 height 27
copy span "[STREET_ADDRESS]"
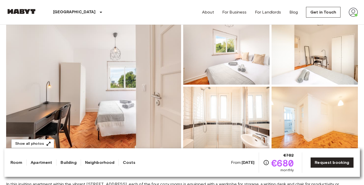
scroll to position [48, 0]
click at [158, 80] on img at bounding box center [93, 86] width 175 height 136
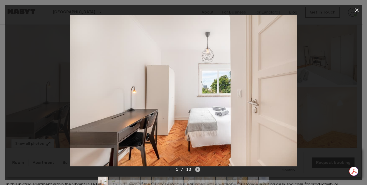
click at [199, 169] on icon "Next image" at bounding box center [197, 169] width 5 height 5
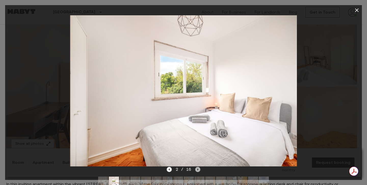
click at [199, 169] on icon "Next image" at bounding box center [197, 169] width 5 height 5
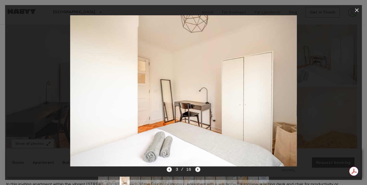
click at [199, 170] on icon "Next image" at bounding box center [197, 169] width 5 height 5
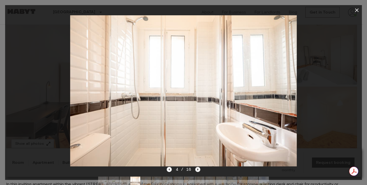
click at [199, 170] on icon "Next image" at bounding box center [197, 169] width 5 height 5
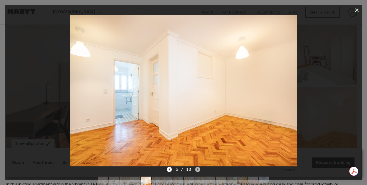
click at [199, 170] on icon "Next image" at bounding box center [197, 169] width 5 height 5
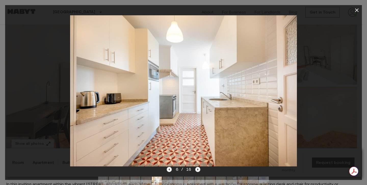
click at [199, 170] on icon "Next image" at bounding box center [197, 169] width 5 height 5
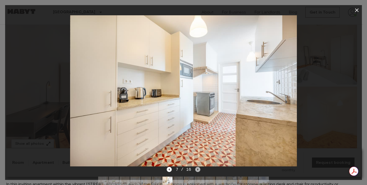
click at [199, 170] on icon "Next image" at bounding box center [197, 169] width 5 height 5
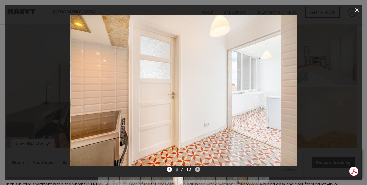
click at [199, 170] on icon "Next image" at bounding box center [197, 169] width 5 height 5
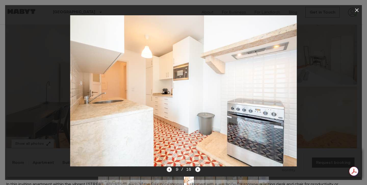
click at [199, 170] on icon "Next image" at bounding box center [197, 169] width 5 height 5
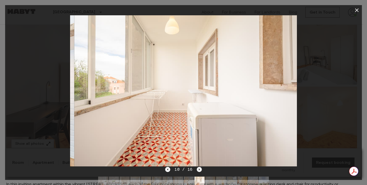
click at [199, 170] on icon "Next image" at bounding box center [199, 170] width 1 height 2
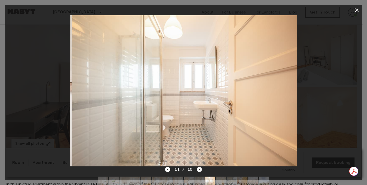
click at [199, 170] on icon "Next image" at bounding box center [199, 170] width 1 height 2
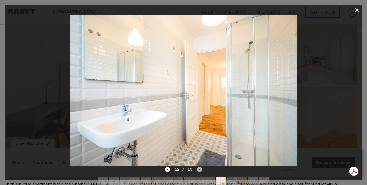
click at [199, 170] on icon "Next image" at bounding box center [199, 170] width 1 height 2
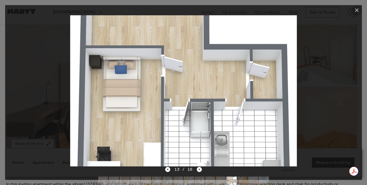
click at [355, 11] on icon "button" at bounding box center [357, 10] width 6 height 6
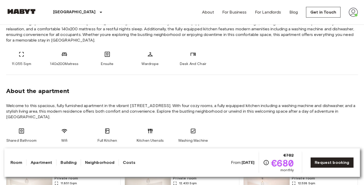
scroll to position [237, 0]
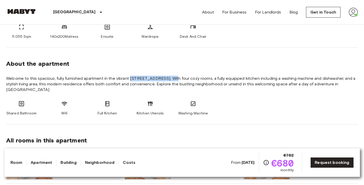
drag, startPoint x: 130, startPoint y: 77, endPoint x: 172, endPoint y: 78, distance: 42.1
click at [172, 78] on span "Welcome to this spacious, fully furnished apartment in the vibrant Rua Barão Sa…" at bounding box center [181, 84] width 351 height 17
copy span "Rua Barão Sabrosa 151"
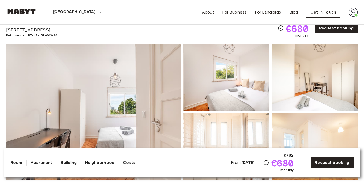
scroll to position [0, 0]
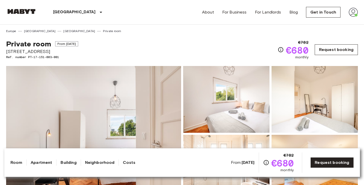
click at [339, 52] on link "Request booking" at bounding box center [335, 49] width 43 height 11
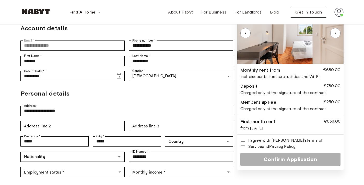
scroll to position [65, 0]
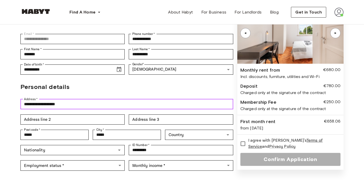
drag, startPoint x: 72, startPoint y: 90, endPoint x: 0, endPoint y: 88, distance: 72.5
click at [0, 88] on div "**********" at bounding box center [182, 67] width 364 height 217
paste input "**********"
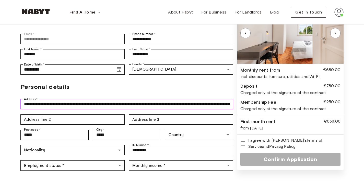
paste input "**********"
drag, startPoint x: 228, startPoint y: 92, endPoint x: 0, endPoint y: 88, distance: 227.6
click at [0, 88] on div "**********" at bounding box center [182, 67] width 364 height 217
type input "*"
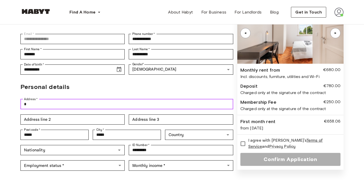
scroll to position [0, 0]
click at [0, 89] on div "**********" at bounding box center [182, 67] width 364 height 217
drag, startPoint x: 54, startPoint y: 92, endPoint x: 0, endPoint y: 89, distance: 53.7
click at [0, 89] on div "**********" at bounding box center [182, 67] width 364 height 217
paste input "**********"
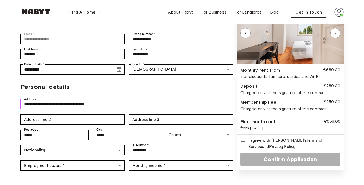
drag, startPoint x: 100, startPoint y: 90, endPoint x: 85, endPoint y: 90, distance: 15.3
click at [85, 99] on input "**********" at bounding box center [126, 104] width 213 height 10
type input "**********"
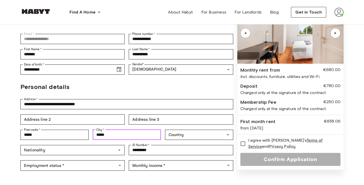
click at [108, 130] on input "*****" at bounding box center [127, 135] width 68 height 10
paste input "******"
drag, startPoint x: 111, startPoint y: 123, endPoint x: 125, endPoint y: 122, distance: 13.3
click at [81, 127] on div "**********" at bounding box center [126, 134] width 213 height 15
drag, startPoint x: 125, startPoint y: 122, endPoint x: 74, endPoint y: 122, distance: 50.5
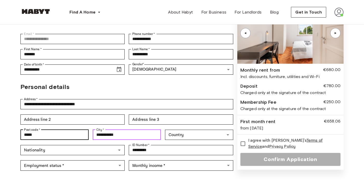
click at [74, 127] on div "**********" at bounding box center [126, 134] width 213 height 15
paste input "text"
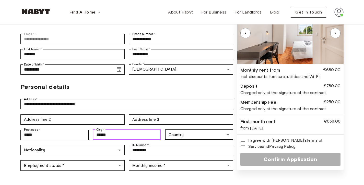
type input "******"
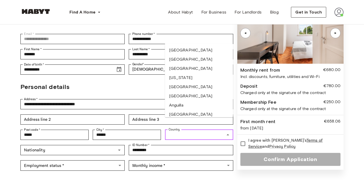
click at [175, 130] on div "Country Country" at bounding box center [199, 135] width 68 height 10
click at [188, 64] on li "France" at bounding box center [199, 59] width 68 height 9
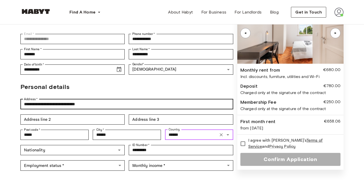
type input "******"
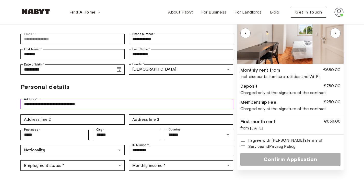
drag, startPoint x: 80, startPoint y: 92, endPoint x: 72, endPoint y: 91, distance: 7.7
click at [72, 99] on input "**********" at bounding box center [126, 104] width 213 height 10
click at [79, 99] on input "**********" at bounding box center [126, 104] width 213 height 10
drag, startPoint x: 83, startPoint y: 92, endPoint x: 74, endPoint y: 91, distance: 9.4
click at [74, 99] on input "**********" at bounding box center [126, 104] width 213 height 10
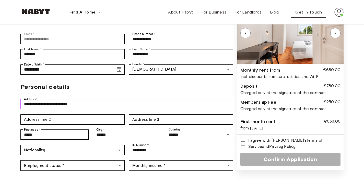
type input "**********"
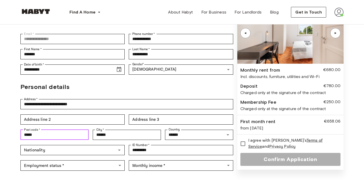
paste input "text"
drag, startPoint x: 40, startPoint y: 121, endPoint x: 6, endPoint y: 122, distance: 34.5
click at [6, 122] on div "**********" at bounding box center [182, 67] width 364 height 217
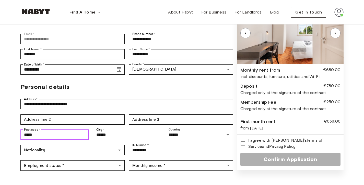
type input "*****"
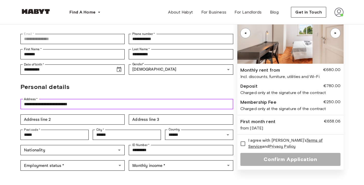
click at [72, 99] on input "**********" at bounding box center [126, 104] width 213 height 10
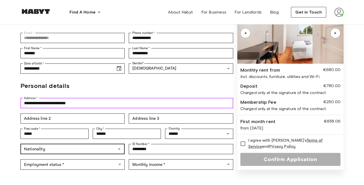
type input "**********"
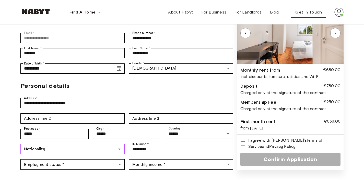
click at [98, 146] on input "Nationality" at bounding box center [68, 149] width 93 height 7
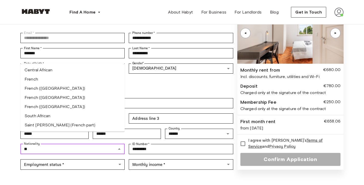
click at [57, 80] on li "French" at bounding box center [72, 79] width 104 height 9
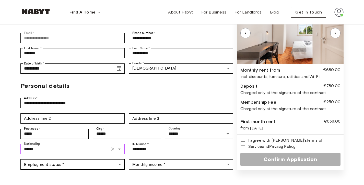
type input "******"
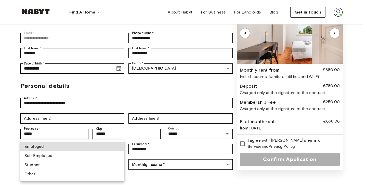
click at [72, 152] on body "**********" at bounding box center [183, 174] width 367 height 480
click at [58, 148] on li "Employed" at bounding box center [72, 146] width 104 height 9
type input "********"
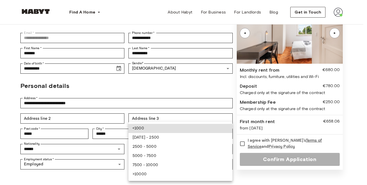
click at [150, 151] on body "**********" at bounding box center [183, 174] width 367 height 480
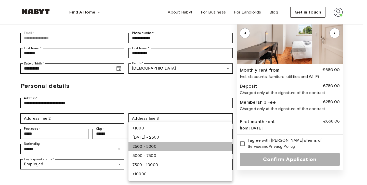
click at [156, 147] on li "2500 - 5000" at bounding box center [181, 146] width 104 height 9
type input "**********"
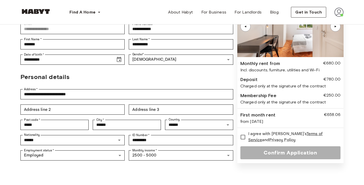
scroll to position [76, 0]
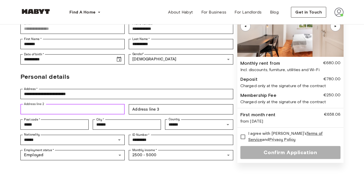
click at [90, 104] on input "Address line 2" at bounding box center [72, 109] width 104 height 10
type input "**********"
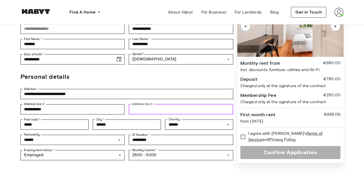
click at [152, 104] on input "Address line 3" at bounding box center [181, 109] width 104 height 10
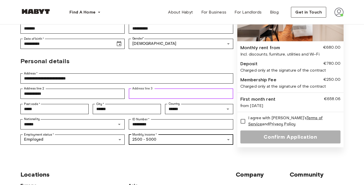
scroll to position [122, 0]
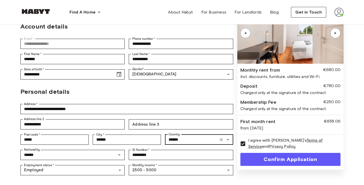
scroll to position [109, 0]
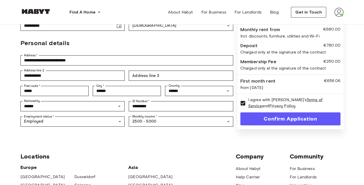
click at [300, 113] on button "Confirm Application" at bounding box center [290, 119] width 100 height 13
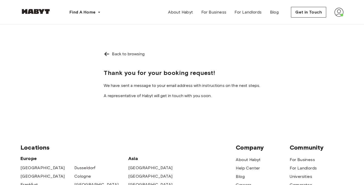
click at [106, 55] on img at bounding box center [107, 54] width 6 height 6
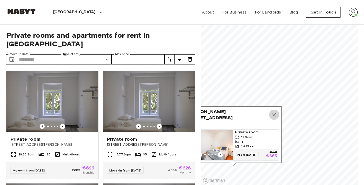
click at [273, 113] on icon "Map marker" at bounding box center [274, 115] width 4 height 4
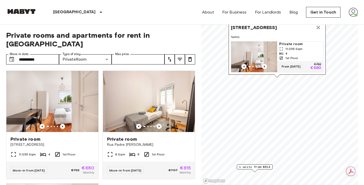
click at [192, 39] on span "Private rooms and apartments for rent in [GEOGRAPHIC_DATA]" at bounding box center [100, 39] width 189 height 17
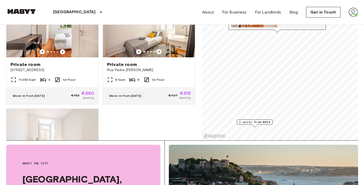
scroll to position [31, 0]
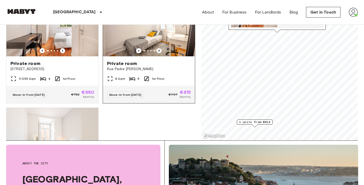
click at [156, 48] on icon "Previous image" at bounding box center [158, 50] width 5 height 5
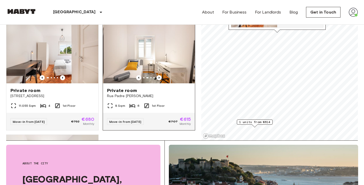
scroll to position [0, 0]
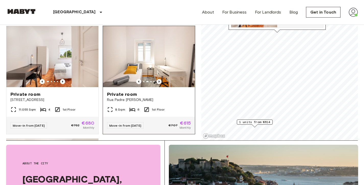
click at [156, 79] on icon "Previous image" at bounding box center [158, 81] width 5 height 5
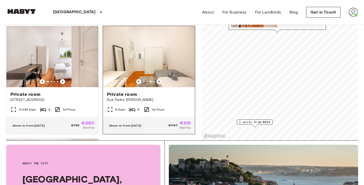
click at [156, 79] on icon "Previous image" at bounding box center [158, 81] width 5 height 5
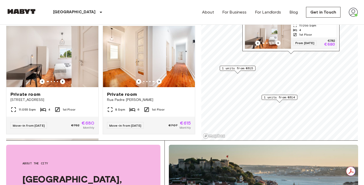
click at [243, 67] on span "1 units from €615" at bounding box center [237, 68] width 31 height 5
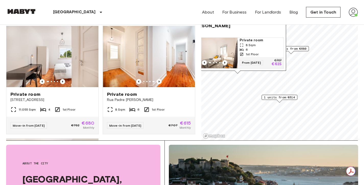
click at [287, 98] on span "1 units from €614" at bounding box center [279, 97] width 31 height 5
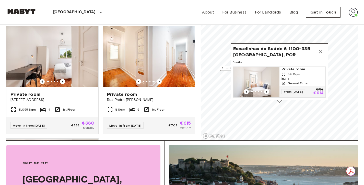
click at [320, 50] on icon "Map marker" at bounding box center [320, 52] width 4 height 4
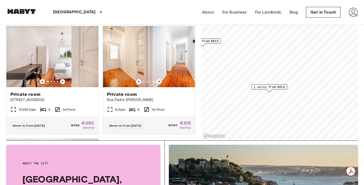
click at [281, 87] on span "1 units from €614" at bounding box center [268, 87] width 31 height 5
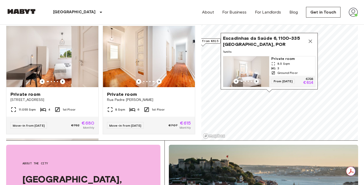
click at [255, 79] on icon "Previous image" at bounding box center [256, 81] width 5 height 5
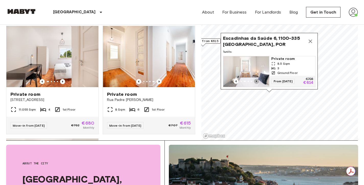
click at [255, 79] on icon "Previous image" at bounding box center [256, 81] width 5 height 5
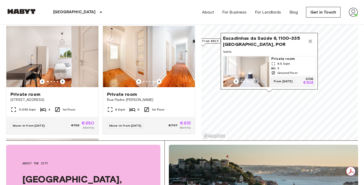
click at [255, 79] on icon "Previous image" at bounding box center [256, 81] width 5 height 5
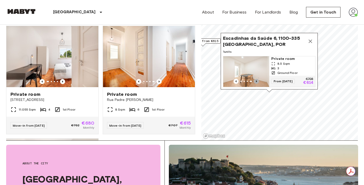
click at [255, 79] on icon "Previous image" at bounding box center [256, 81] width 5 height 5
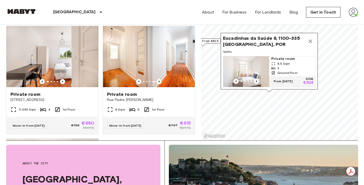
click at [313, 38] on icon "Map marker" at bounding box center [310, 41] width 6 height 6
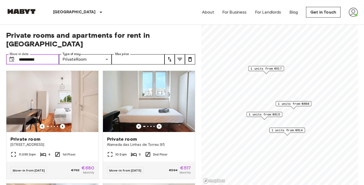
click at [46, 54] on input "**********" at bounding box center [39, 59] width 40 height 10
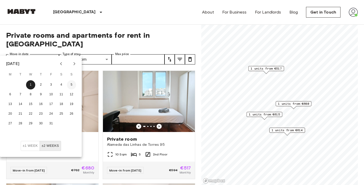
click at [69, 86] on button "5" at bounding box center [71, 84] width 9 height 9
type input "**********"
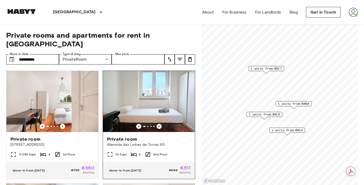
click at [107, 142] on span "Alameda das Linhas de Torres 95" at bounding box center [149, 144] width 84 height 5
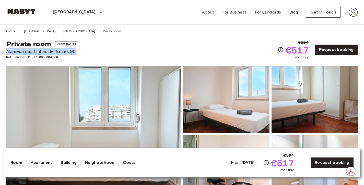
drag, startPoint x: 6, startPoint y: 52, endPoint x: 85, endPoint y: 52, distance: 79.3
click at [85, 52] on div "Private room From [DATE] [GEOGRAPHIC_DATA] das Linhas [PERSON_NAME] 95 Ref. num…" at bounding box center [181, 46] width 351 height 27
copy span "Alameda das Linhas de Torres 95"
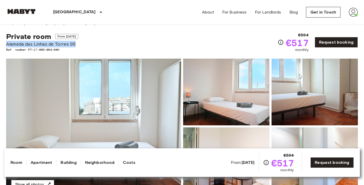
scroll to position [15, 0]
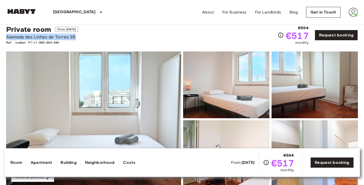
click at [160, 88] on img at bounding box center [93, 120] width 175 height 136
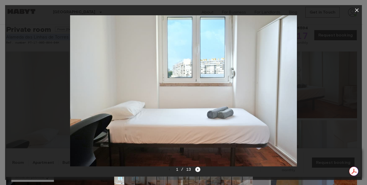
click at [199, 171] on icon "Next image" at bounding box center [197, 169] width 5 height 5
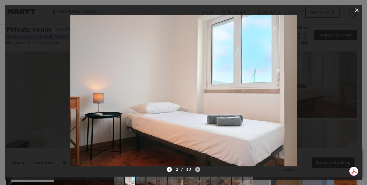
click at [199, 171] on icon "Next image" at bounding box center [197, 169] width 5 height 5
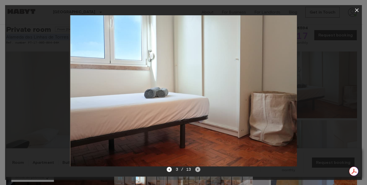
click at [199, 171] on icon "Next image" at bounding box center [197, 169] width 5 height 5
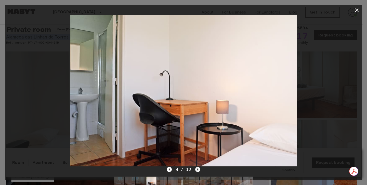
click at [198, 169] on icon "Next image" at bounding box center [197, 169] width 5 height 5
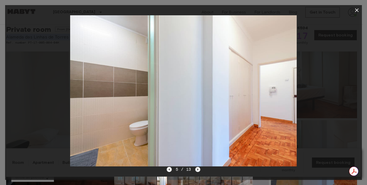
click at [198, 169] on icon "Next image" at bounding box center [197, 169] width 5 height 5
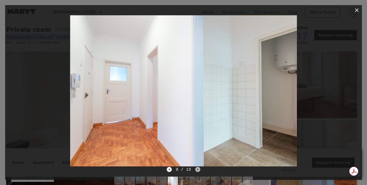
click at [198, 169] on icon "Next image" at bounding box center [197, 169] width 5 height 5
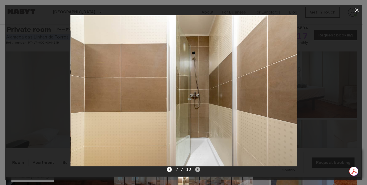
click at [198, 169] on icon "Next image" at bounding box center [197, 169] width 5 height 5
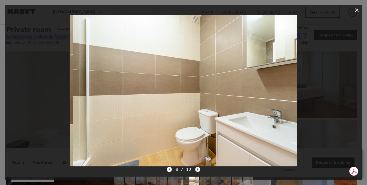
click at [198, 169] on icon "Next image" at bounding box center [197, 169] width 5 height 5
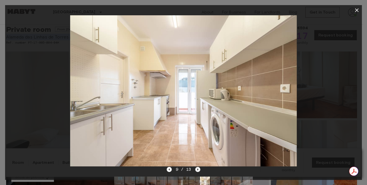
click at [198, 169] on icon "Next image" at bounding box center [197, 169] width 5 height 5
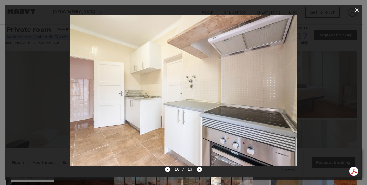
click at [357, 10] on icon "button" at bounding box center [357, 10] width 4 height 4
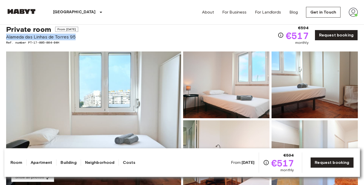
scroll to position [0, 0]
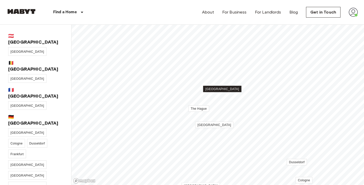
click at [219, 91] on link "[GEOGRAPHIC_DATA]" at bounding box center [222, 89] width 38 height 6
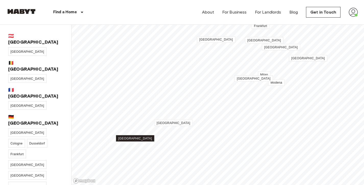
click at [135, 141] on link "[GEOGRAPHIC_DATA]" at bounding box center [135, 138] width 38 height 6
